Goal: Obtain resource: Download file/media

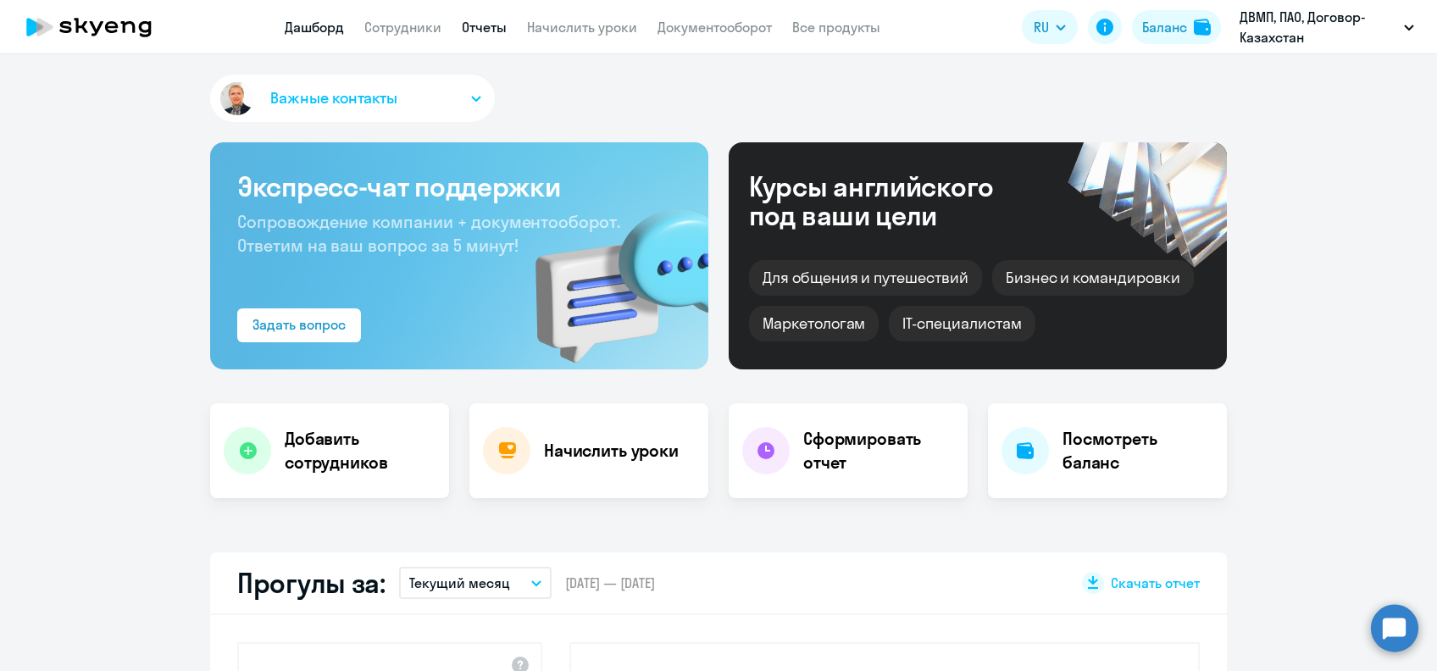
click at [472, 24] on link "Отчеты" at bounding box center [484, 27] width 45 height 17
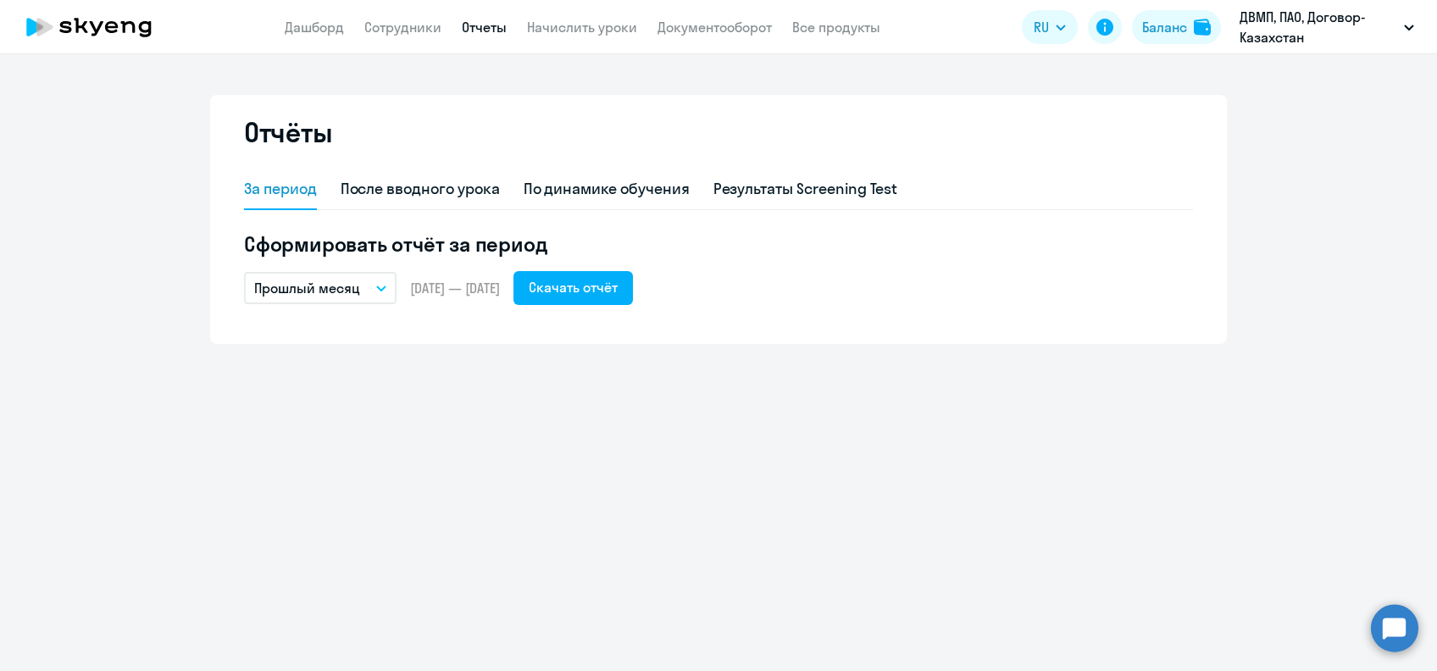
click at [346, 280] on p "Прошлый месяц" at bounding box center [307, 288] width 106 height 20
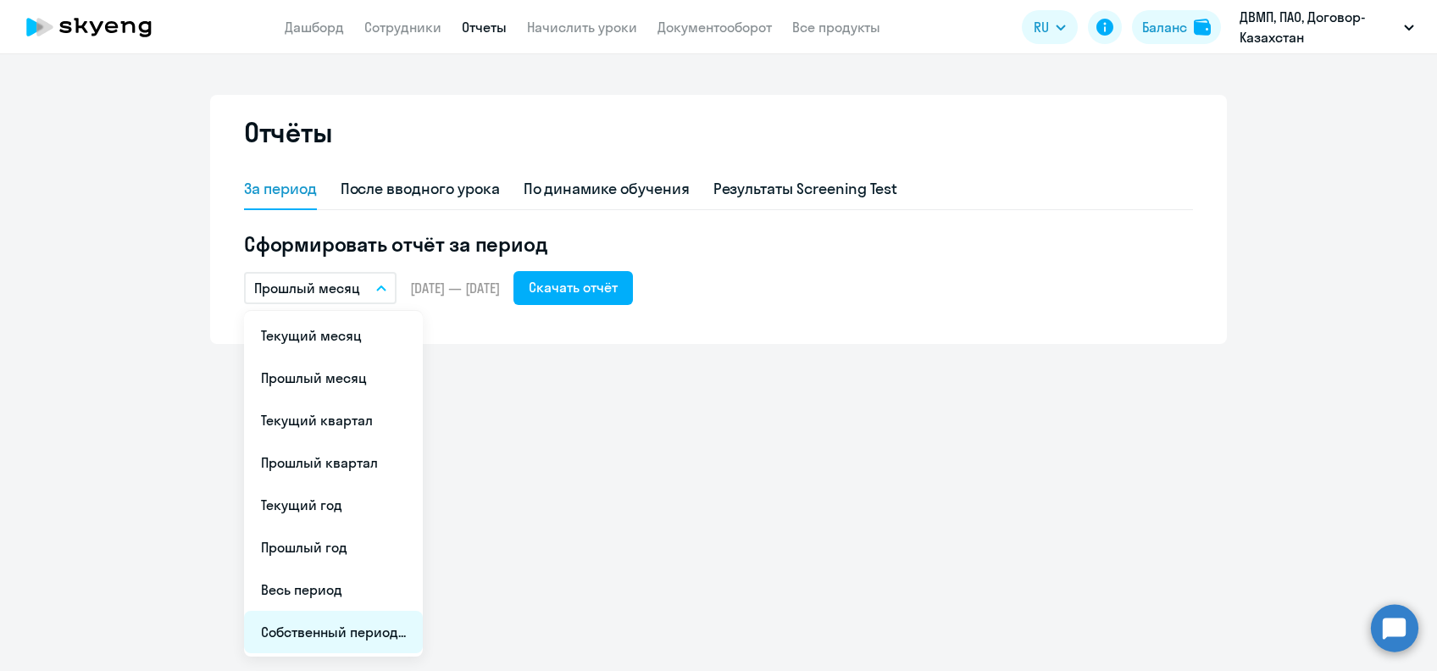
click at [359, 630] on li "Собственный период..." at bounding box center [333, 632] width 179 height 42
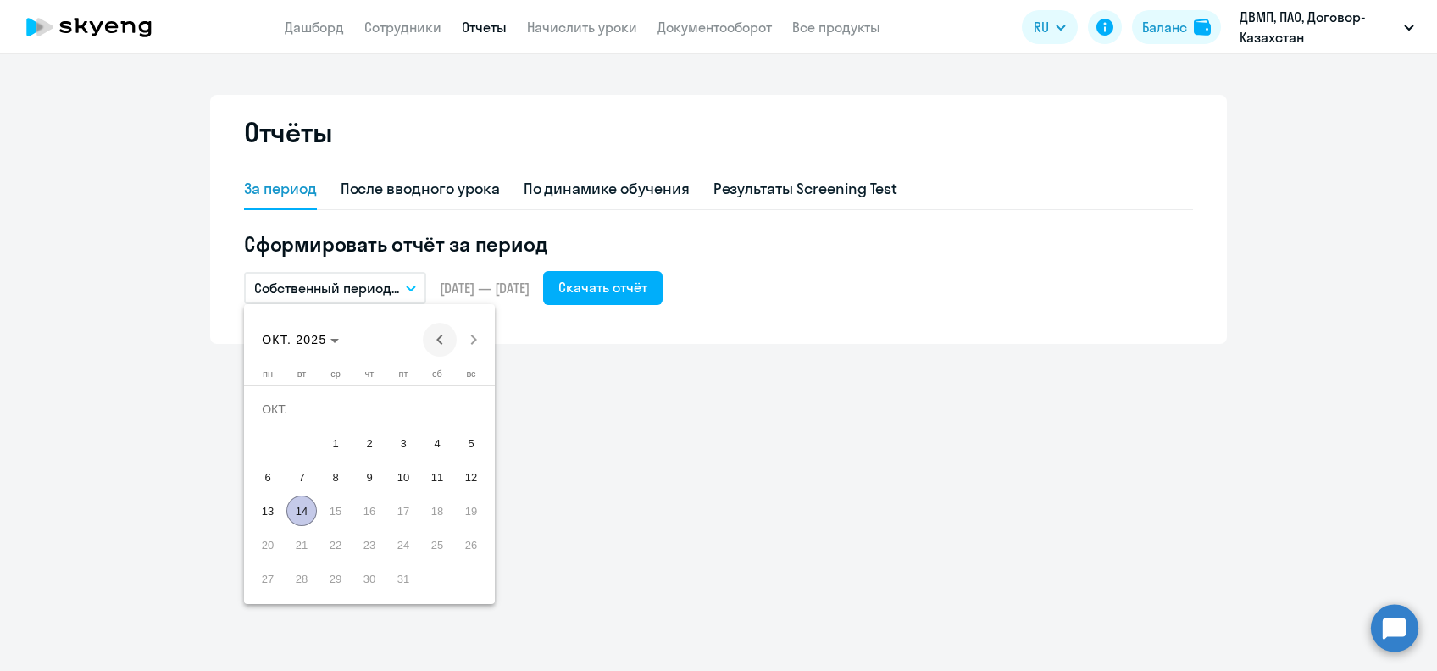
click at [441, 346] on span "Previous month" at bounding box center [440, 340] width 34 height 34
click at [440, 347] on span "Previous month" at bounding box center [440, 340] width 34 height 34
click at [438, 347] on span "Previous month" at bounding box center [440, 340] width 34 height 34
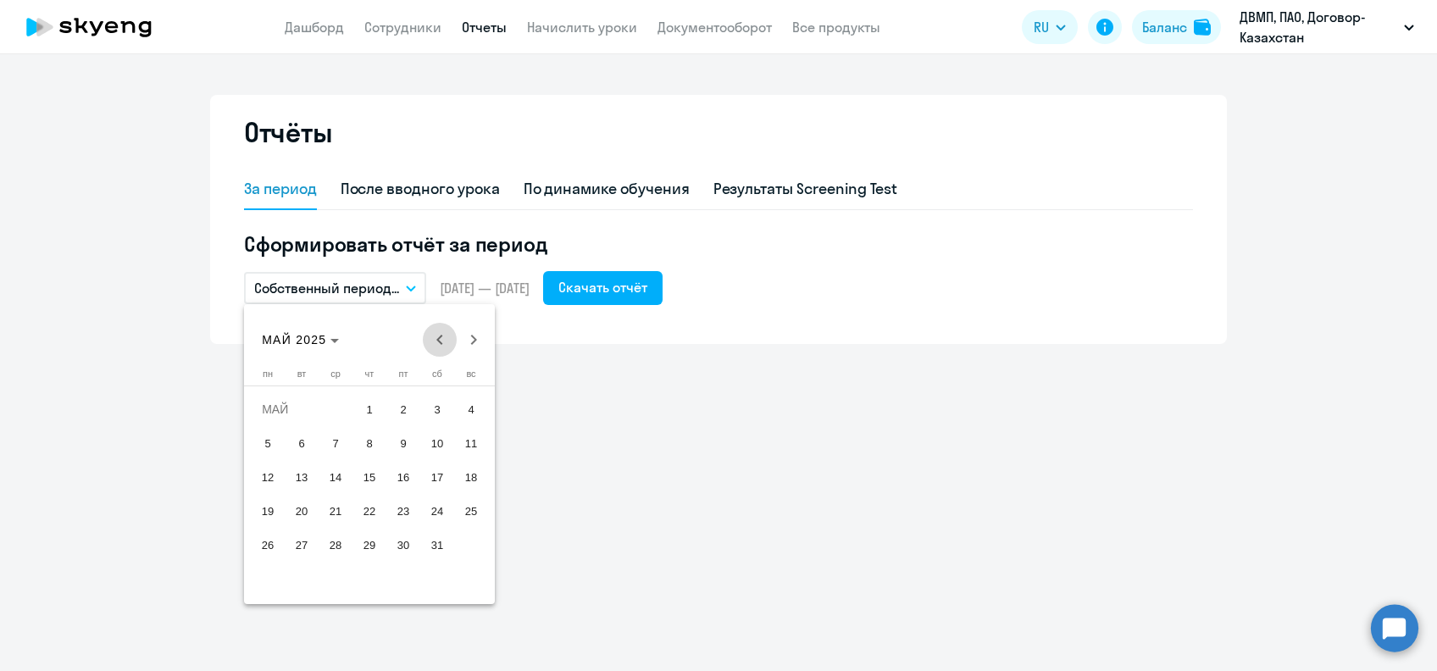
click at [438, 347] on span "Previous month" at bounding box center [440, 340] width 34 height 34
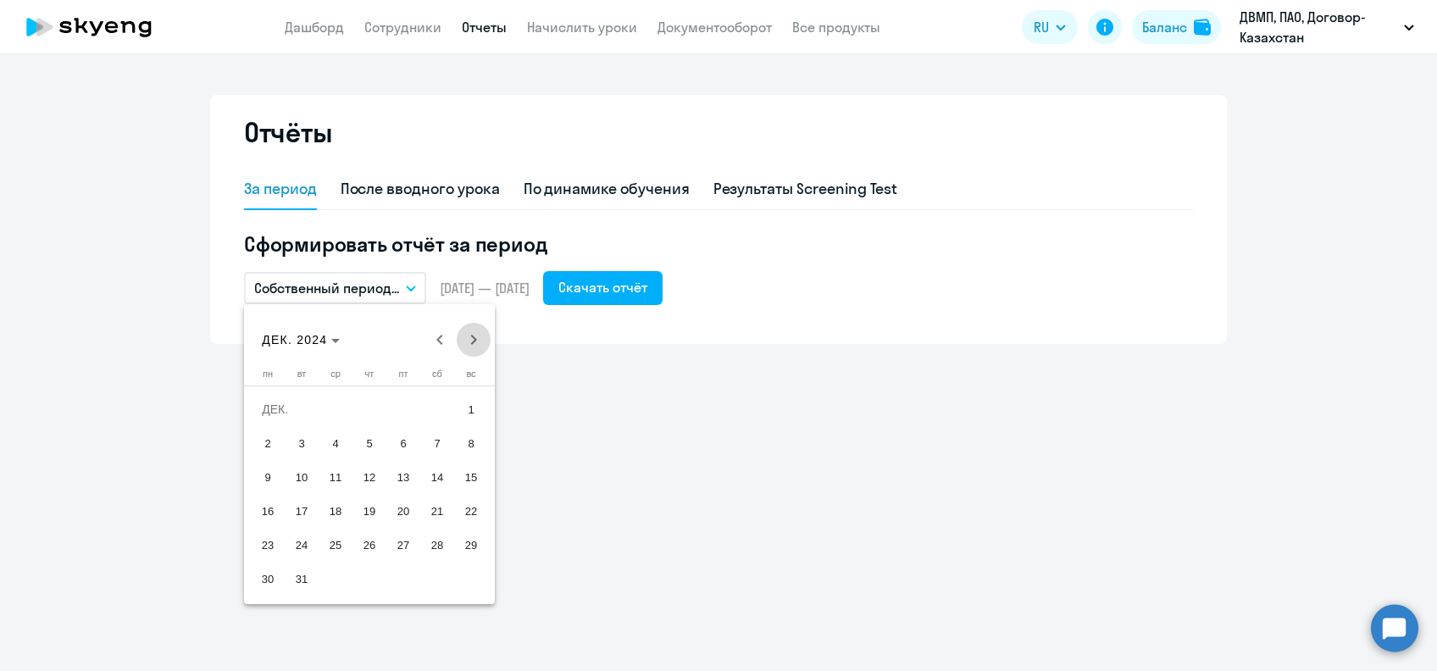
click at [480, 329] on span "Next month" at bounding box center [474, 340] width 34 height 34
click at [330, 433] on span "1" at bounding box center [335, 443] width 30 height 30
click at [472, 334] on span "Next month" at bounding box center [474, 340] width 34 height 34
click at [474, 336] on span "Next month" at bounding box center [474, 340] width 34 height 34
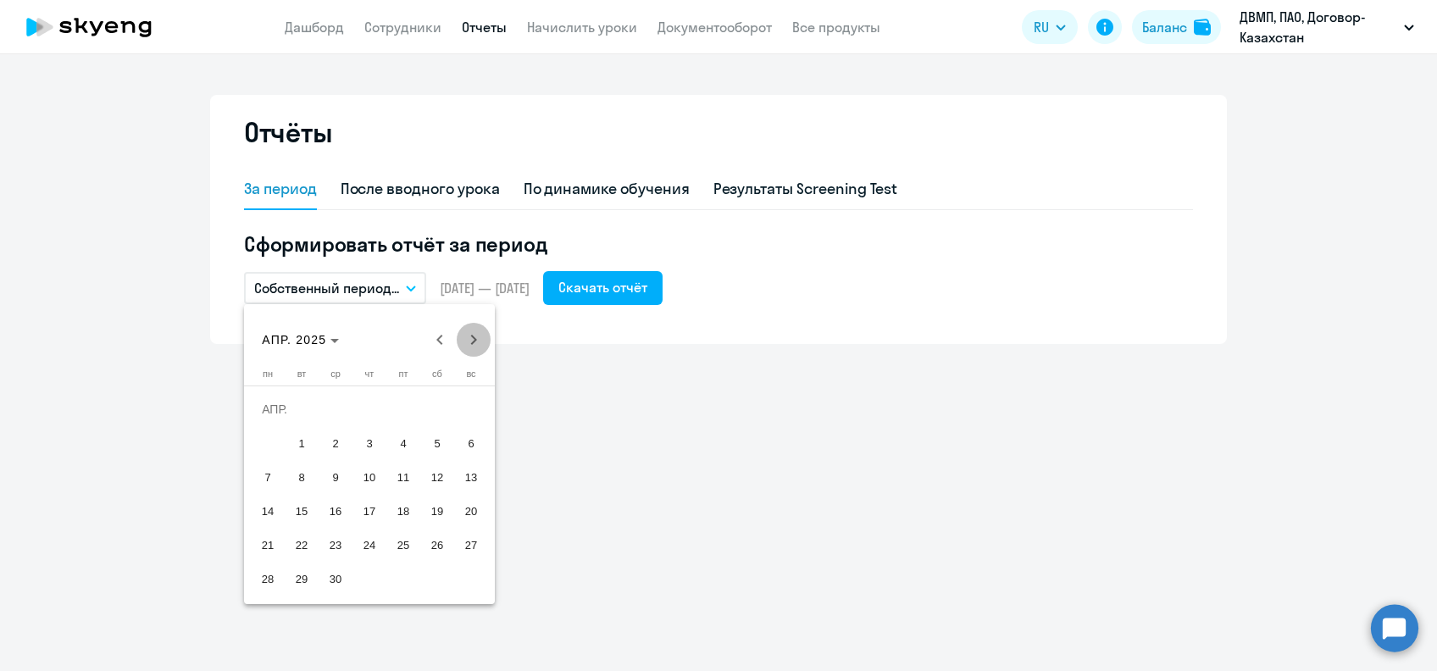
click at [474, 336] on span "Next month" at bounding box center [474, 340] width 34 height 34
click at [474, 335] on span "Next month" at bounding box center [474, 340] width 34 height 34
click at [474, 336] on span "Next month" at bounding box center [474, 340] width 34 height 34
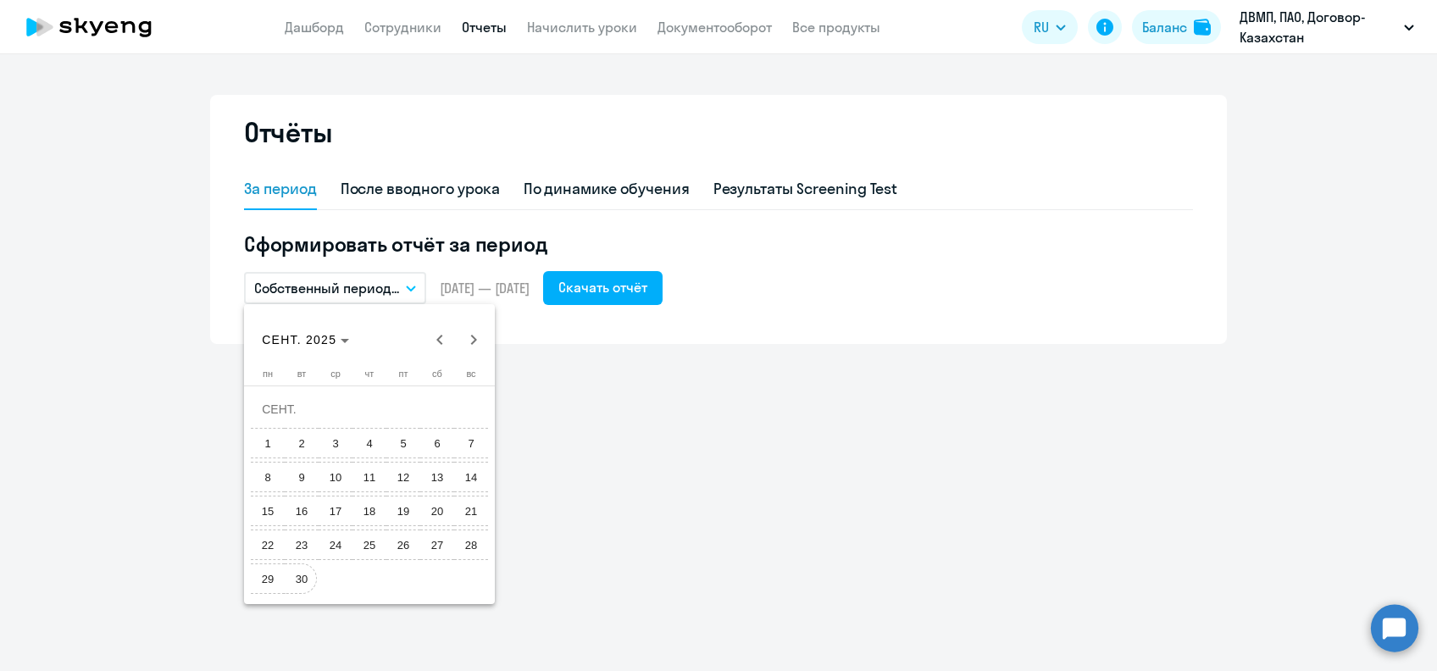
click at [315, 574] on span "30" at bounding box center [301, 578] width 30 height 30
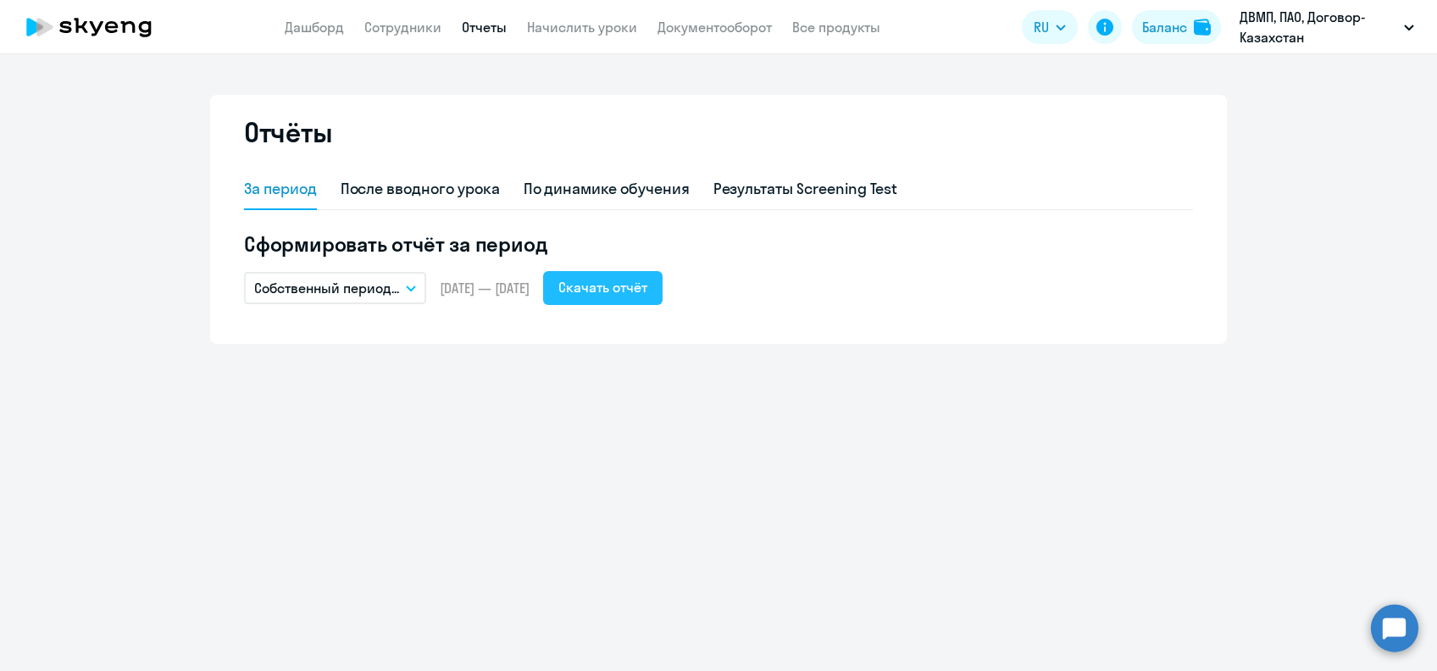
click at [607, 279] on div "Скачать отчёт" at bounding box center [602, 287] width 89 height 20
click at [403, 285] on button "Собственный период..." at bounding box center [335, 288] width 182 height 32
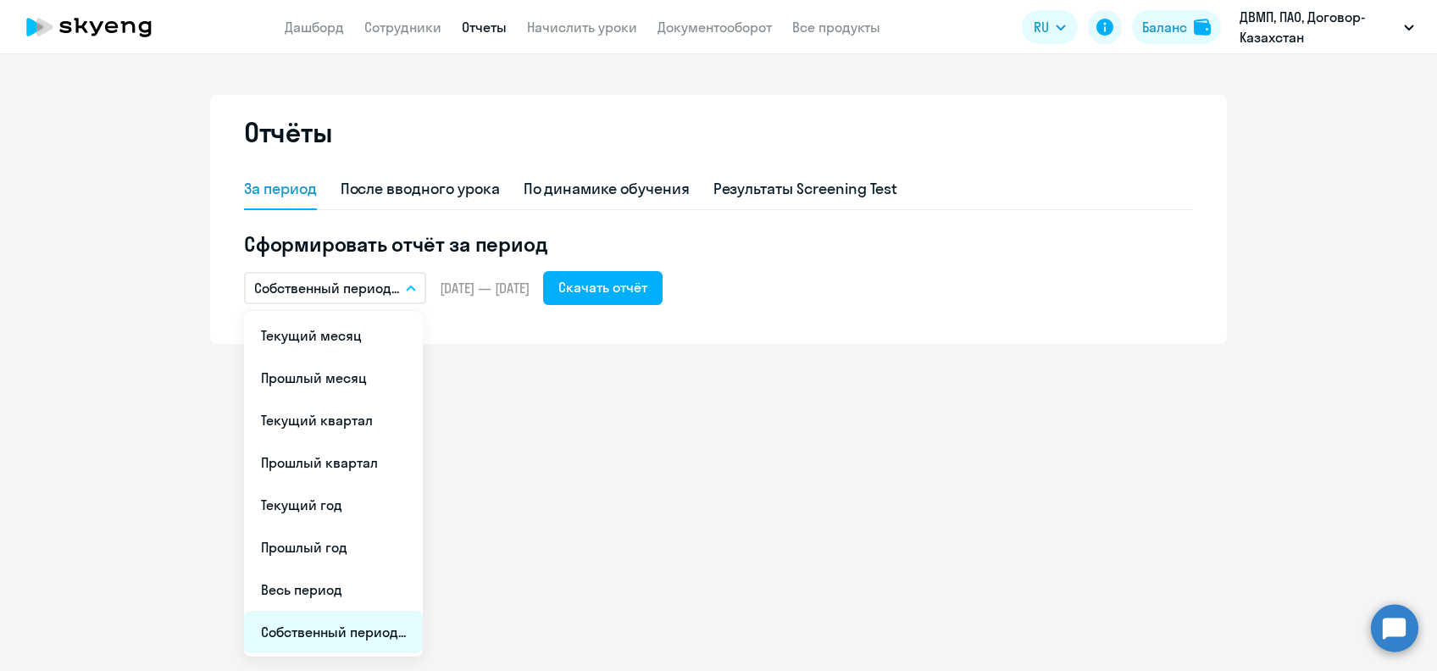
click at [359, 629] on li "Собственный период..." at bounding box center [333, 632] width 179 height 42
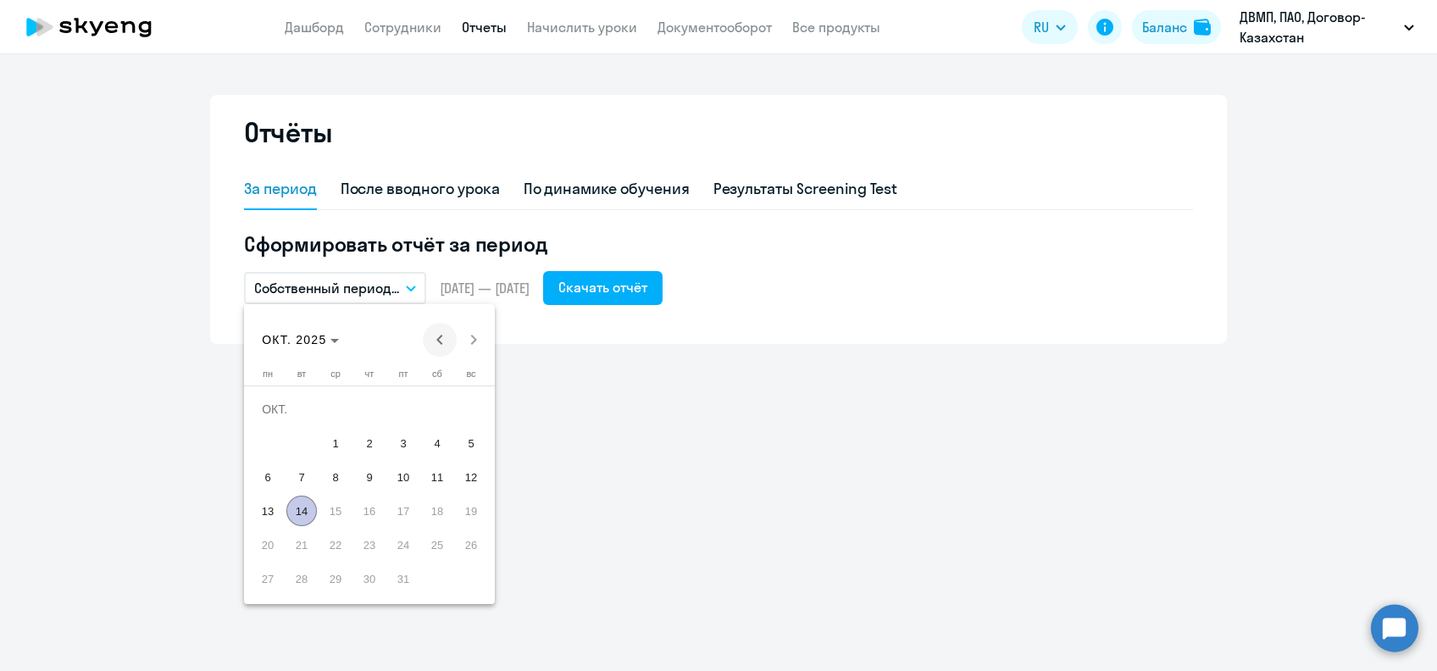
click at [444, 352] on span "Previous month" at bounding box center [440, 340] width 34 height 34
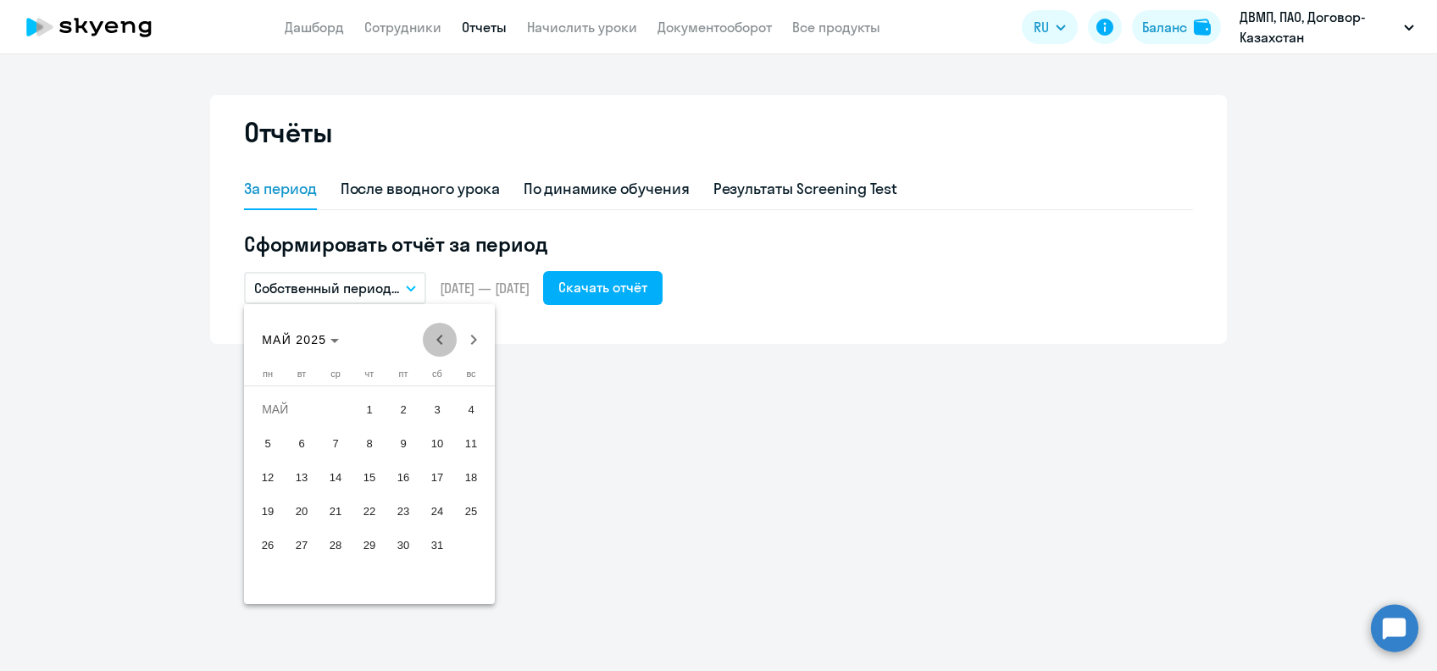
click at [444, 352] on span "Previous month" at bounding box center [440, 340] width 34 height 34
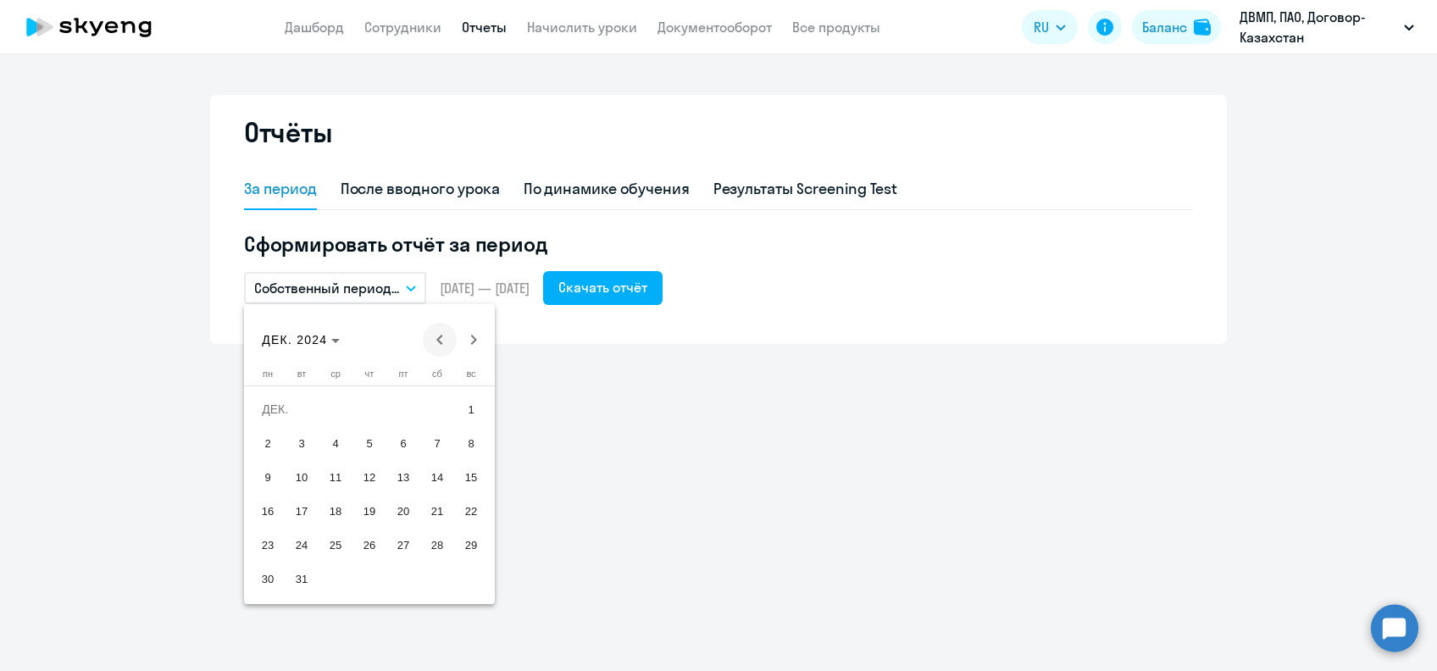
click at [444, 352] on span "Previous month" at bounding box center [440, 340] width 34 height 34
click at [472, 342] on span "Next month" at bounding box center [474, 340] width 34 height 34
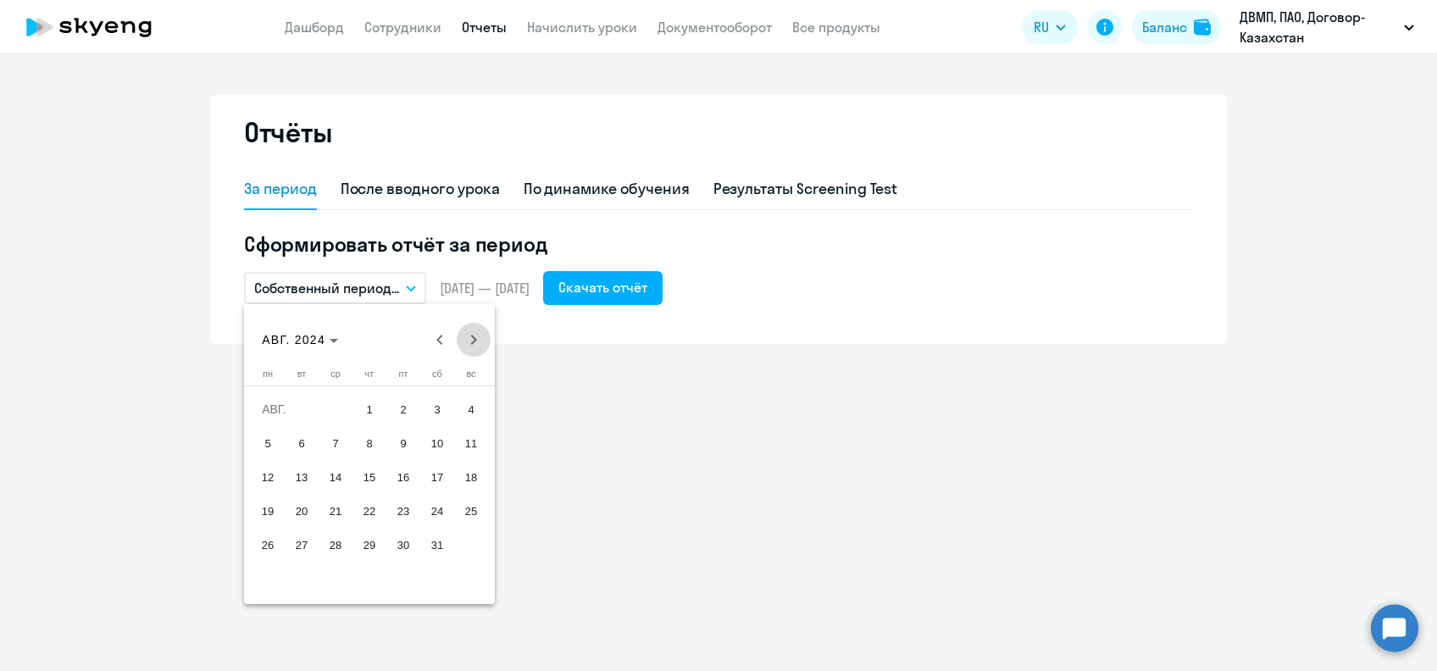
click at [472, 342] on span "Next month" at bounding box center [474, 340] width 34 height 34
click at [335, 433] on span "1" at bounding box center [335, 443] width 30 height 30
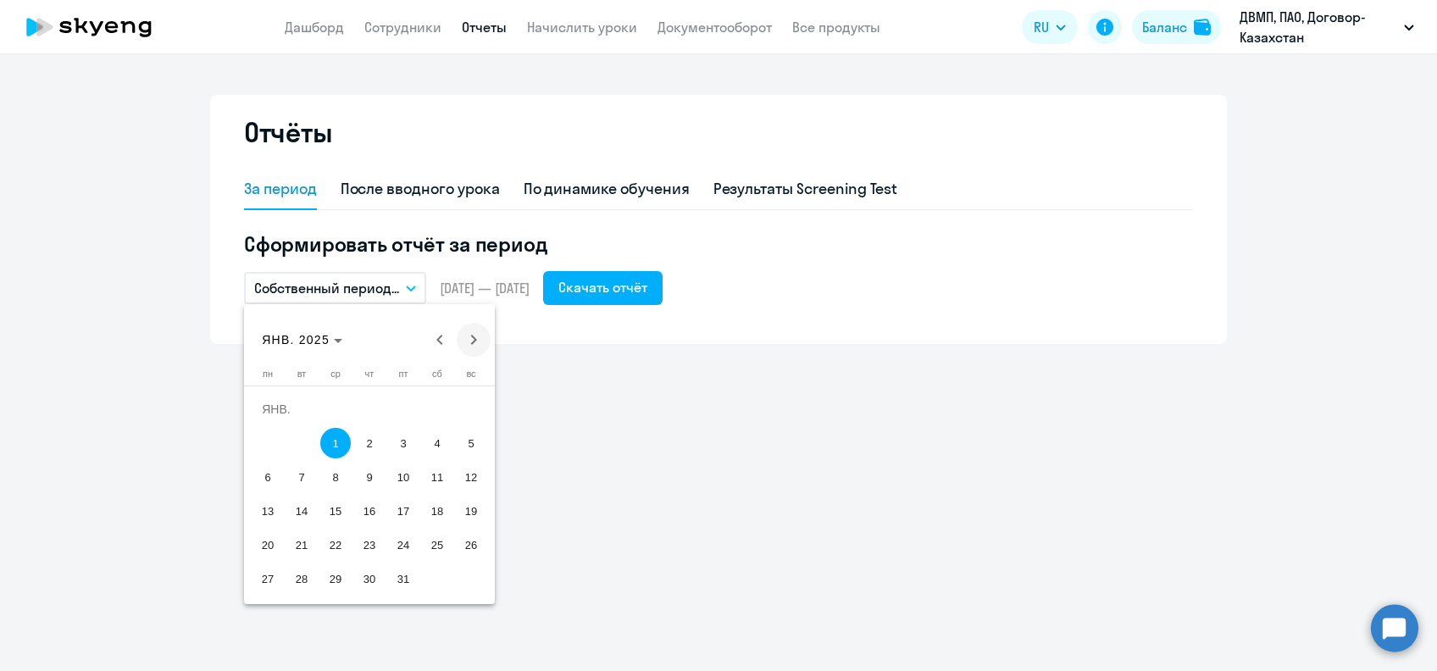
click at [480, 341] on span "Next month" at bounding box center [474, 340] width 34 height 34
click at [480, 340] on span "Next month" at bounding box center [474, 340] width 34 height 34
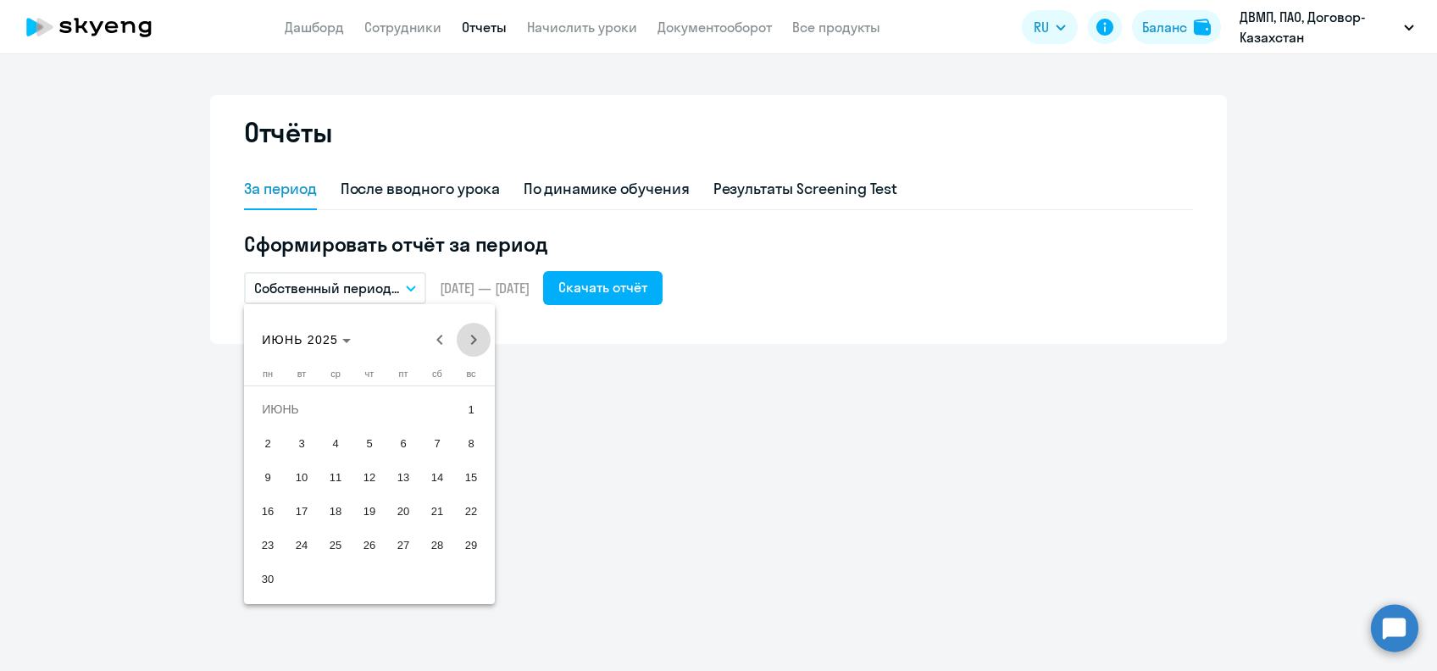
click at [480, 340] on span "Next month" at bounding box center [474, 340] width 34 height 34
click at [268, 512] on span "13" at bounding box center [267, 511] width 30 height 30
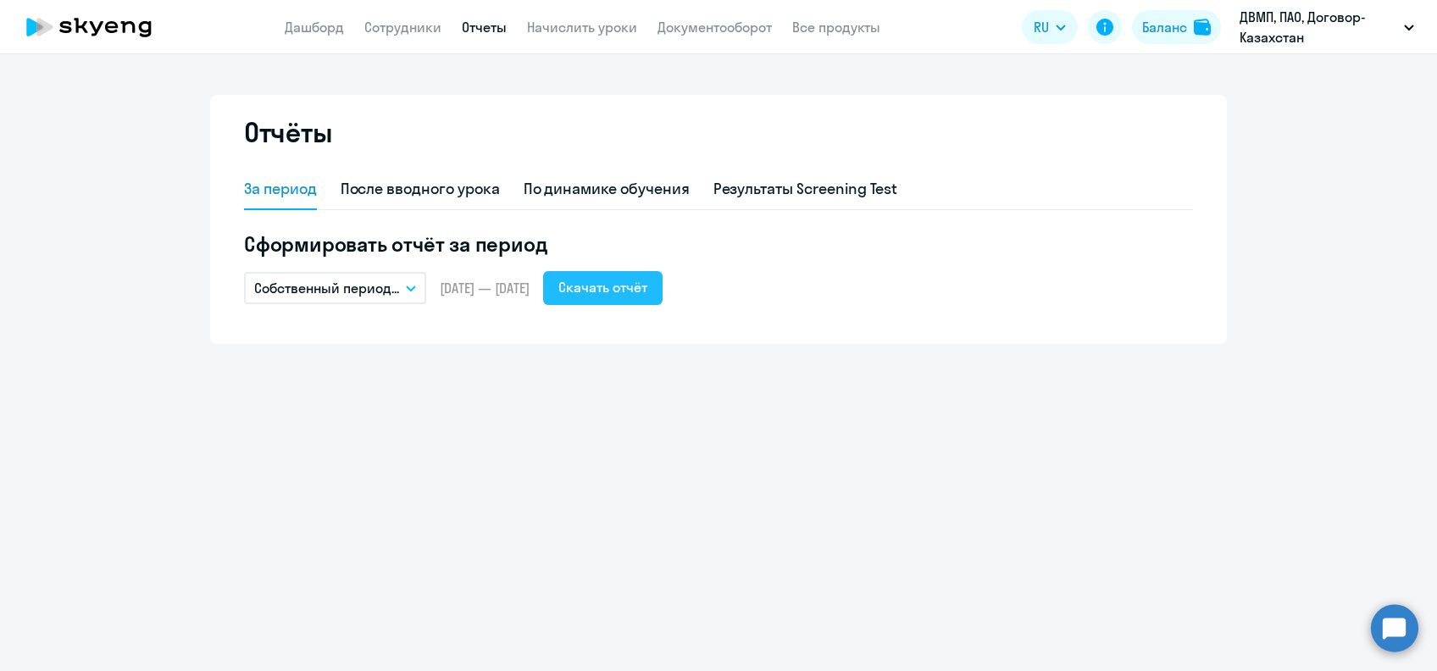
click at [630, 296] on div "Скачать отчёт" at bounding box center [602, 287] width 89 height 20
